Goal: Task Accomplishment & Management: Use online tool/utility

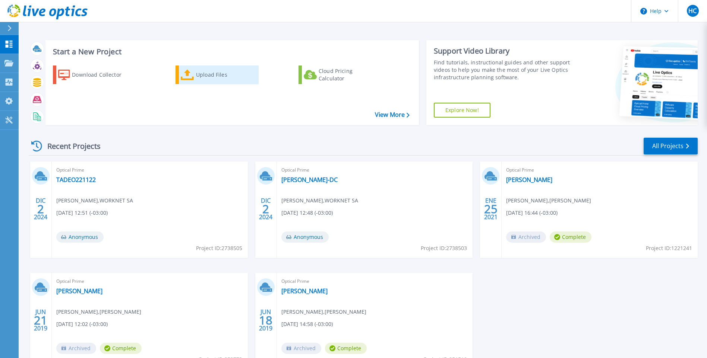
click at [190, 76] on icon at bounding box center [187, 75] width 13 height 11
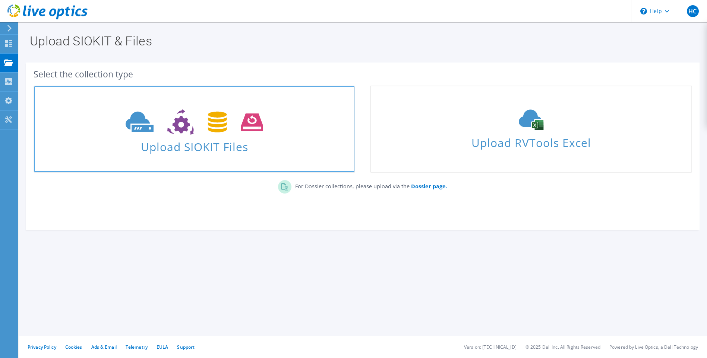
click at [211, 119] on use at bounding box center [194, 123] width 137 height 26
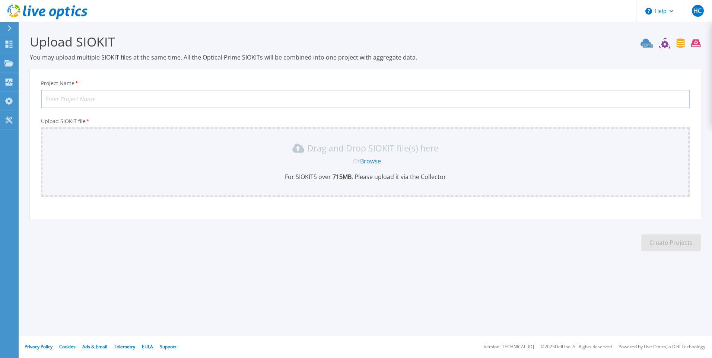
click at [371, 161] on link "Browse" at bounding box center [370, 161] width 21 height 8
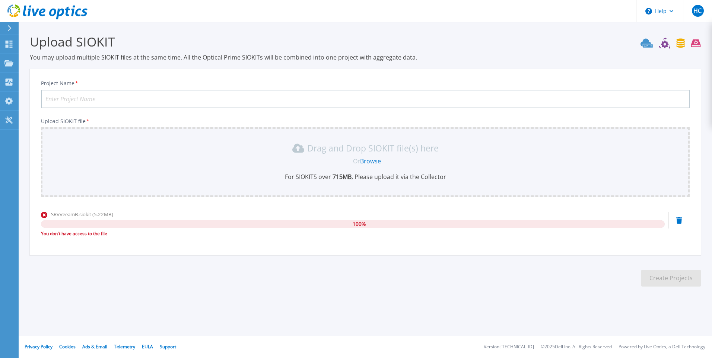
click at [238, 102] on input "Project Name *" at bounding box center [365, 99] width 649 height 19
type input "oo"
click at [368, 162] on link "Browse" at bounding box center [370, 161] width 21 height 8
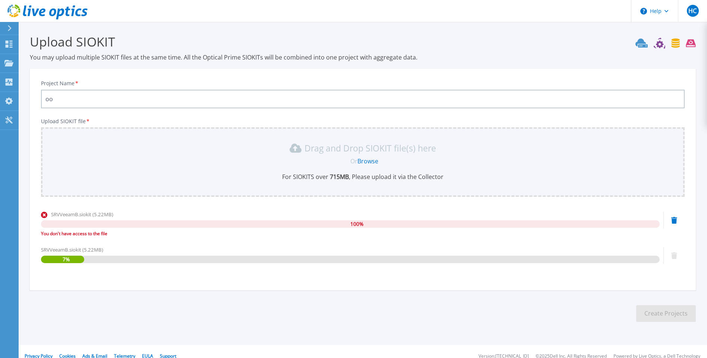
scroll to position [9, 0]
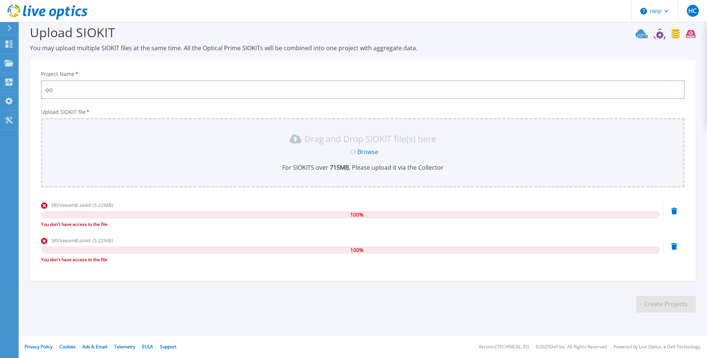
click at [672, 247] on icon at bounding box center [674, 246] width 6 height 7
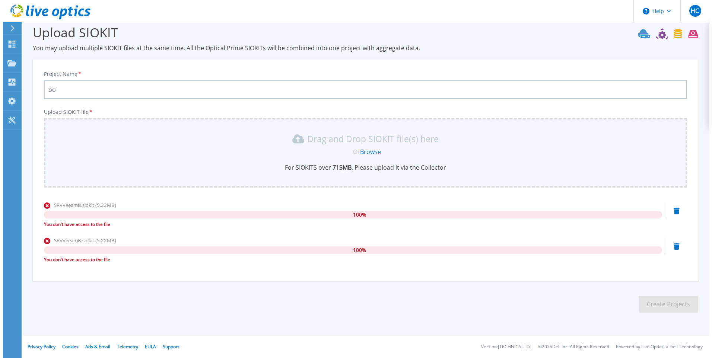
scroll to position [0, 0]
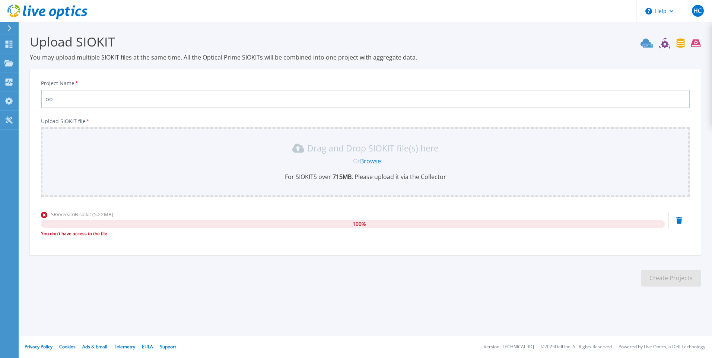
click at [678, 223] on icon at bounding box center [679, 220] width 6 height 7
